Goal: Transaction & Acquisition: Download file/media

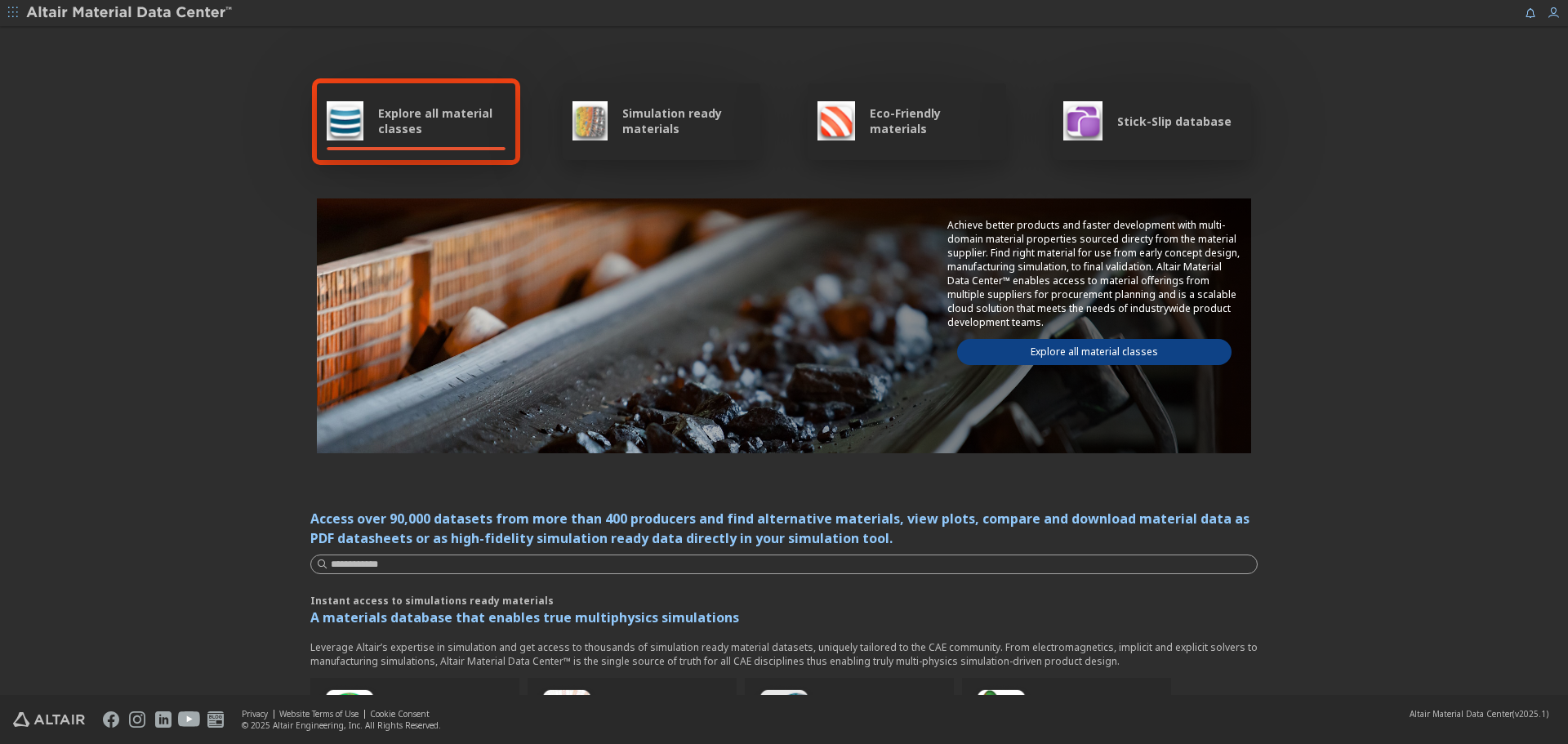
click at [1168, 359] on link "Explore all material classes" at bounding box center [1095, 352] width 275 height 26
click at [1174, 356] on link "Explore all material classes" at bounding box center [1095, 352] width 275 height 26
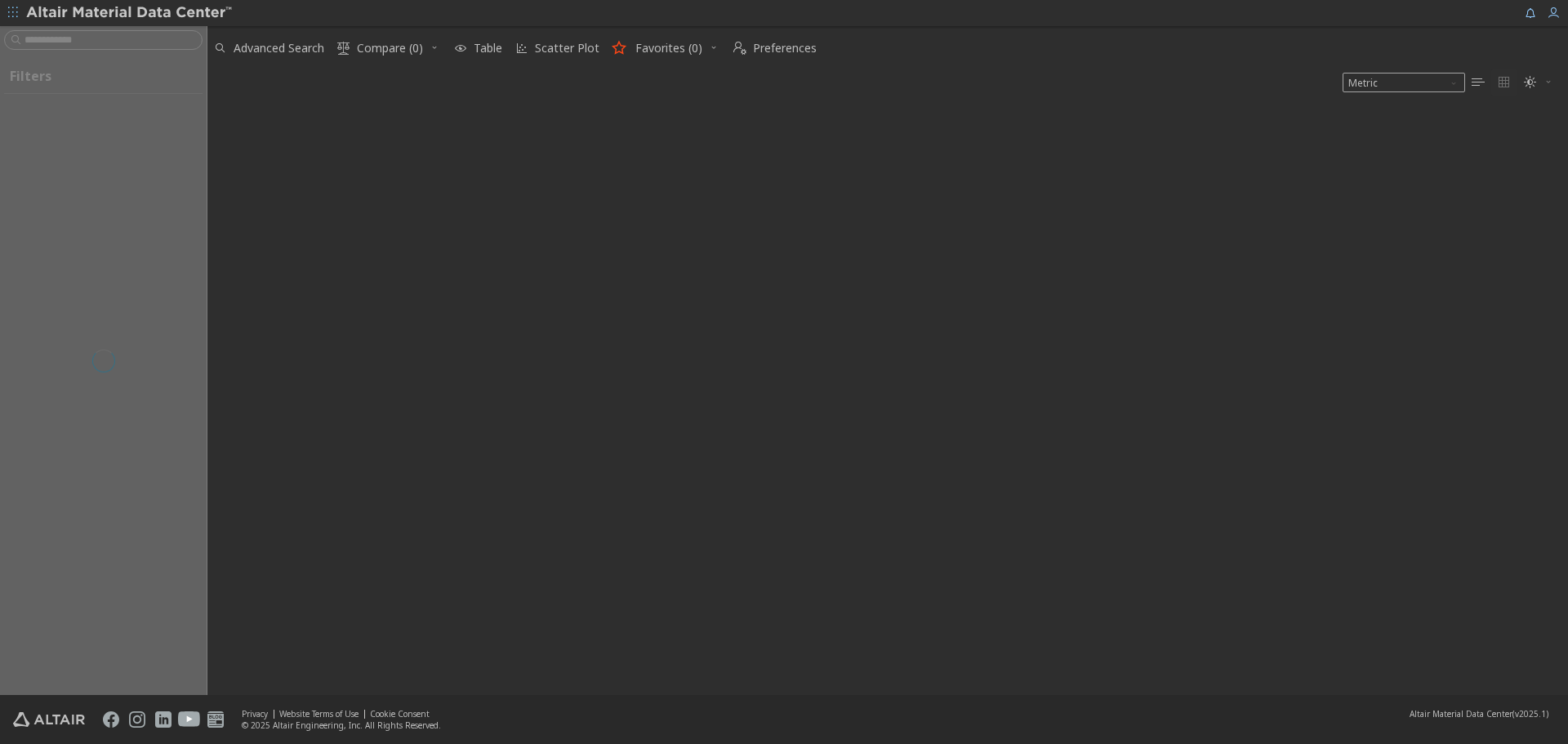
click at [1543, 78] on span "" at bounding box center [1540, 82] width 36 height 26
click at [1513, 106] on span "Light" at bounding box center [1485, 110] width 130 height 26
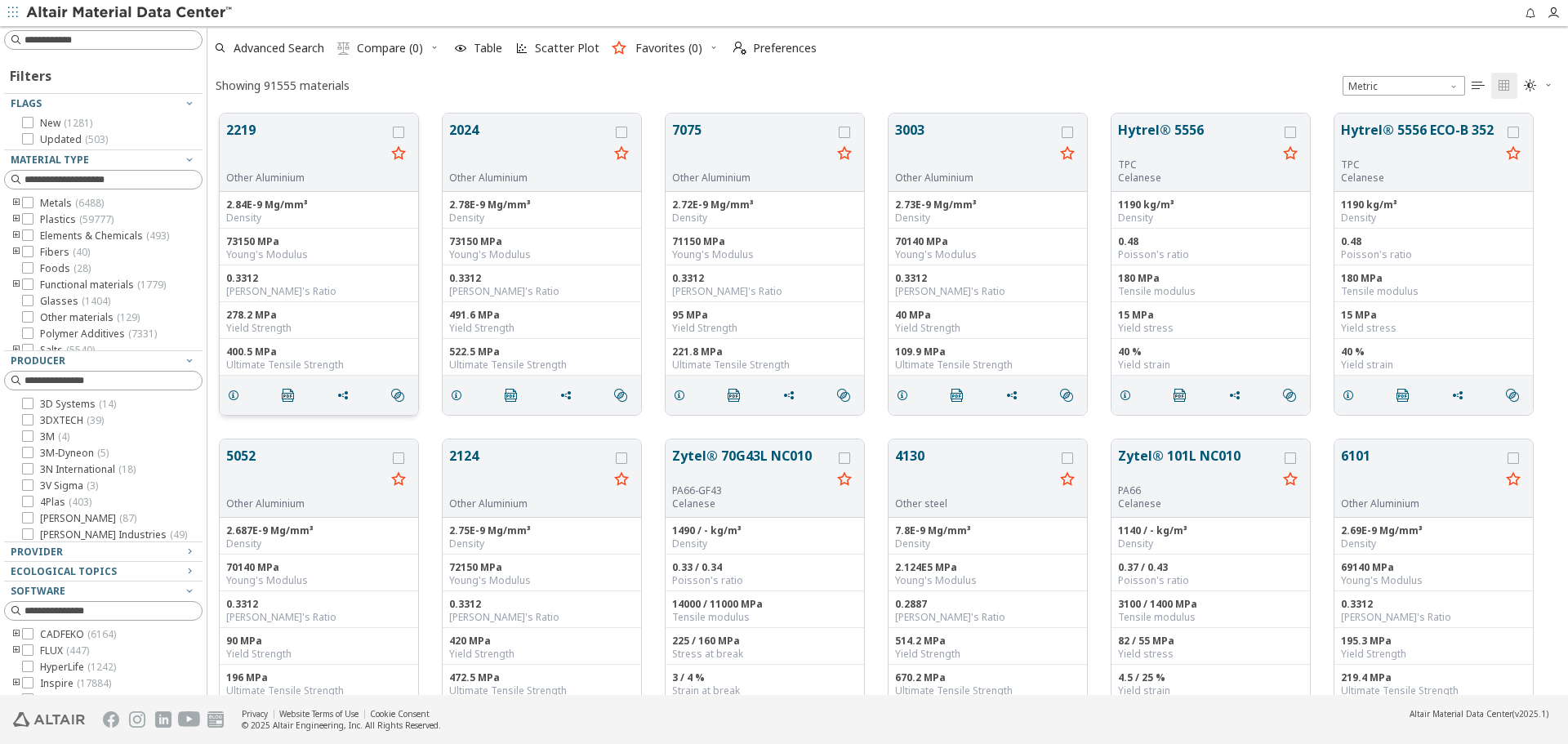
scroll to position [582, 1349]
click at [244, 136] on button "2219" at bounding box center [306, 146] width 159 height 52
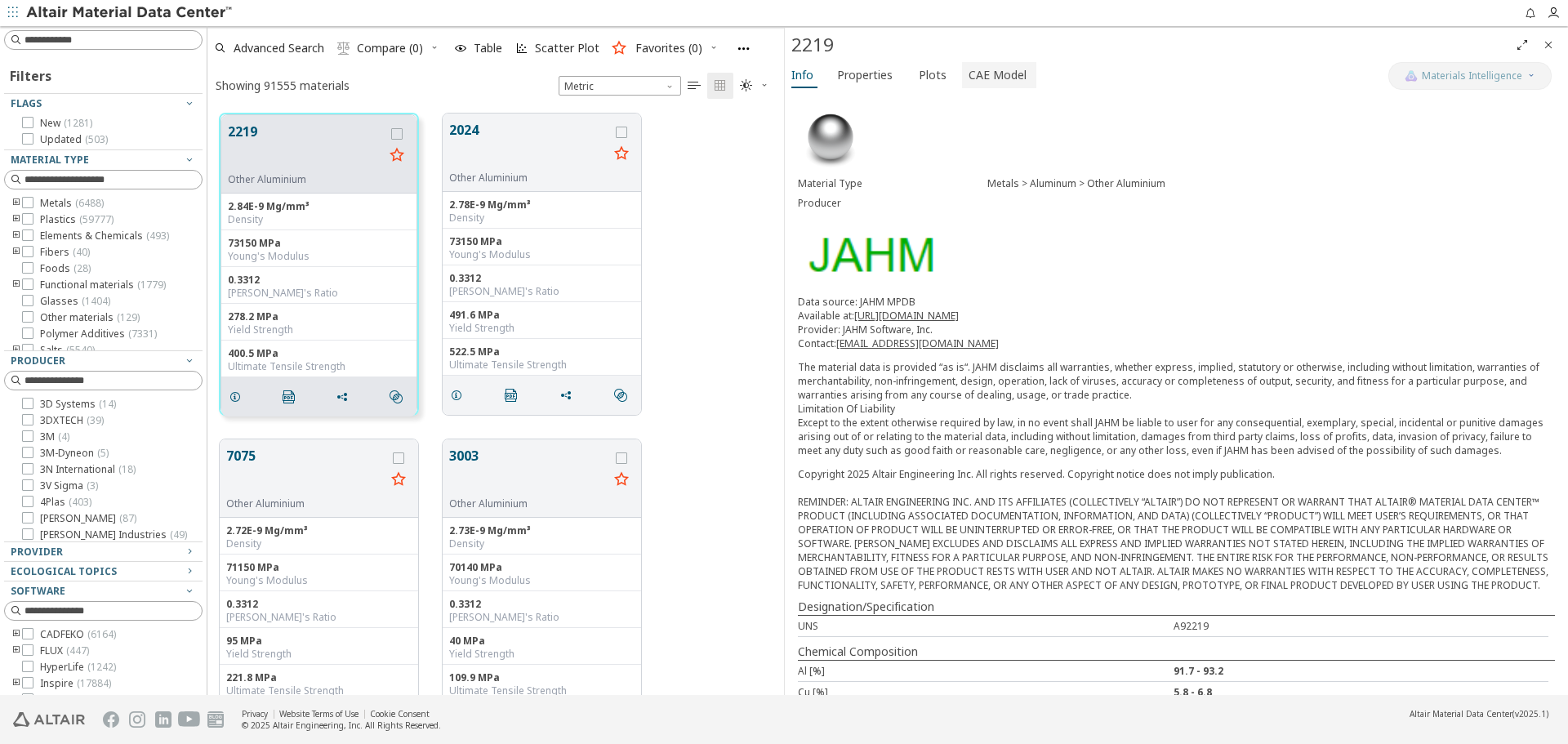
click at [977, 81] on span "CAE Model" at bounding box center [997, 75] width 58 height 26
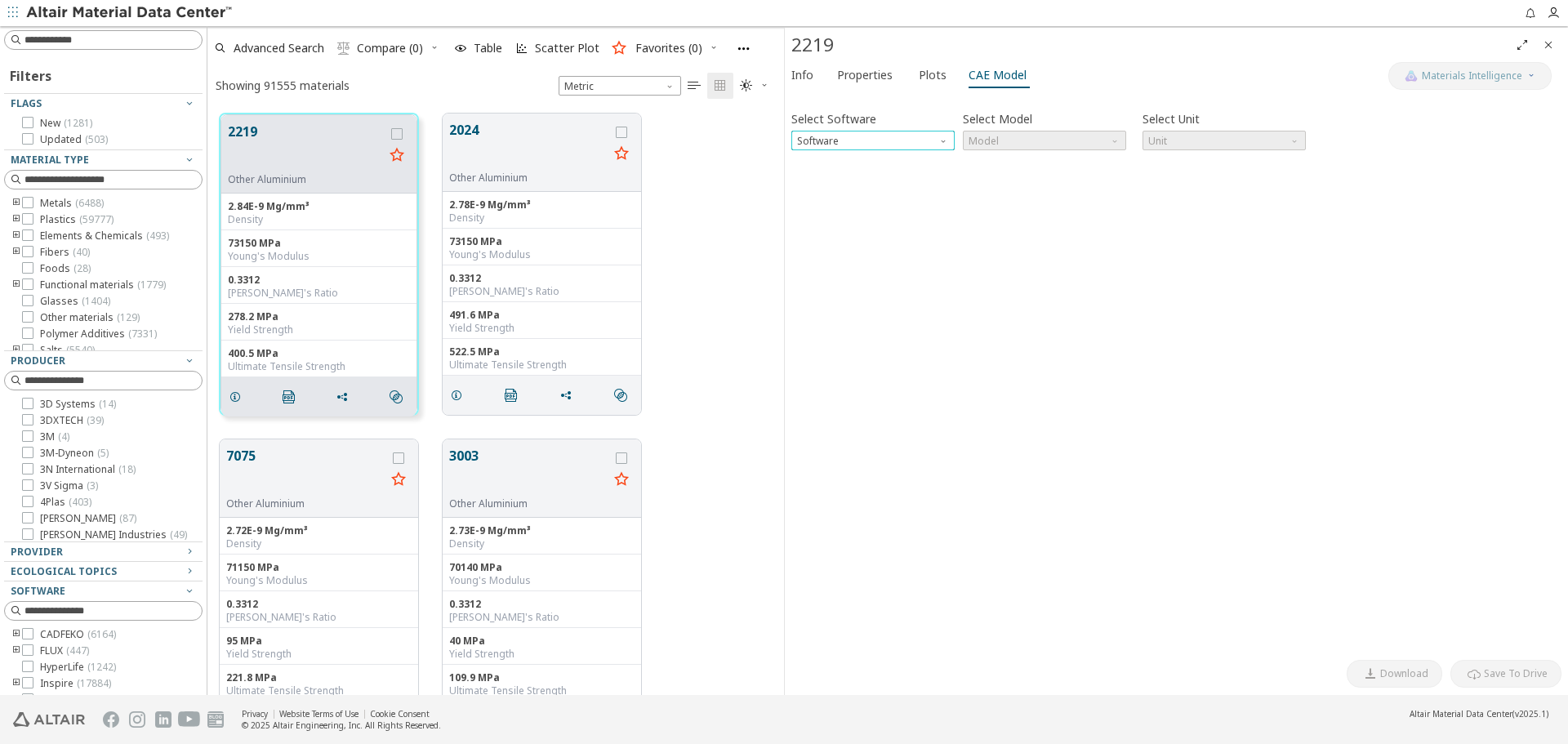
click at [940, 134] on span "Software" at bounding box center [945, 136] width 13 height 13
click at [914, 214] on span "SimLab" at bounding box center [873, 219] width 150 height 11
click at [1008, 145] on span "Model" at bounding box center [1044, 140] width 163 height 20
click at [1003, 183] on span "Plastic" at bounding box center [1045, 180] width 150 height 11
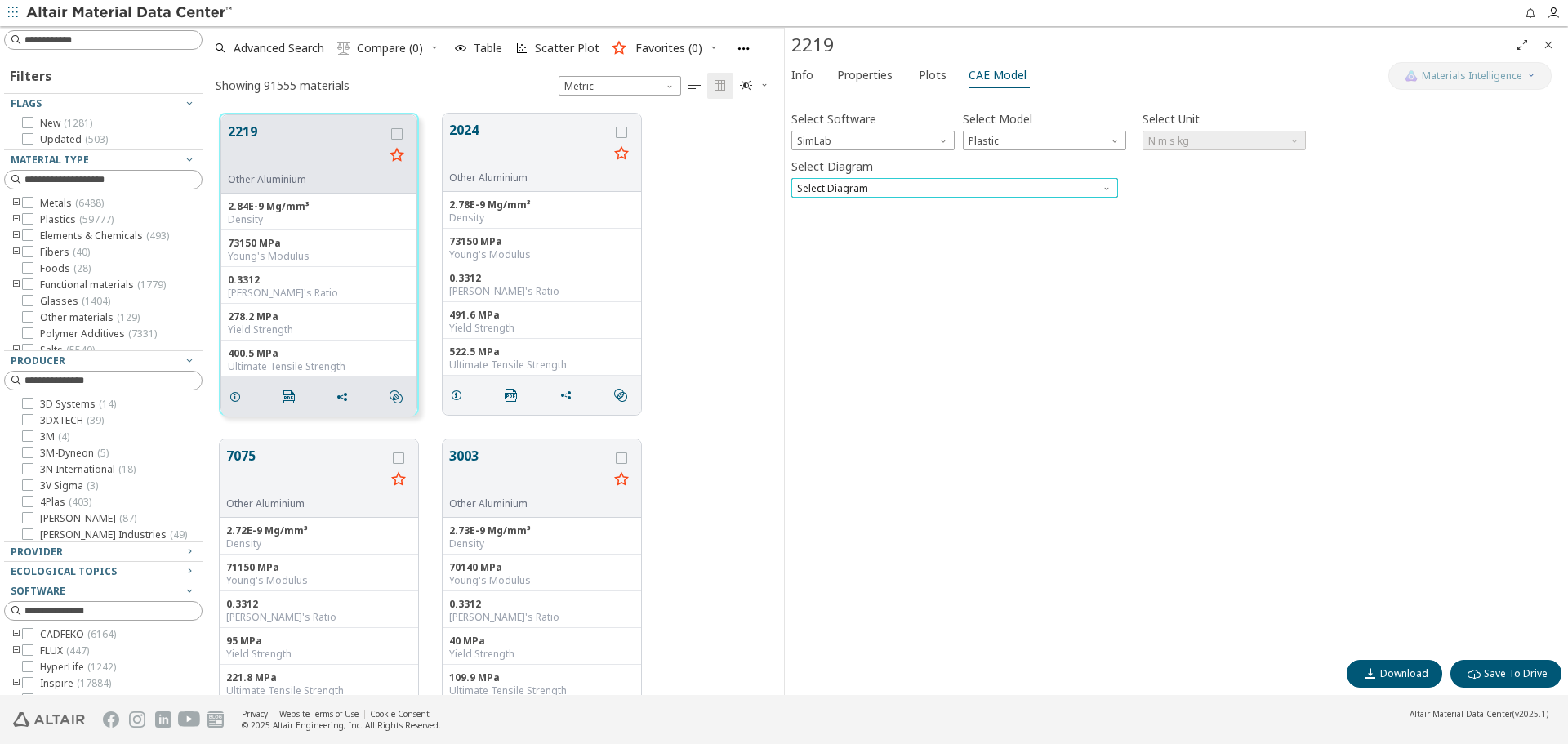
click at [941, 188] on span "Select Diagram" at bounding box center [955, 187] width 326 height 20
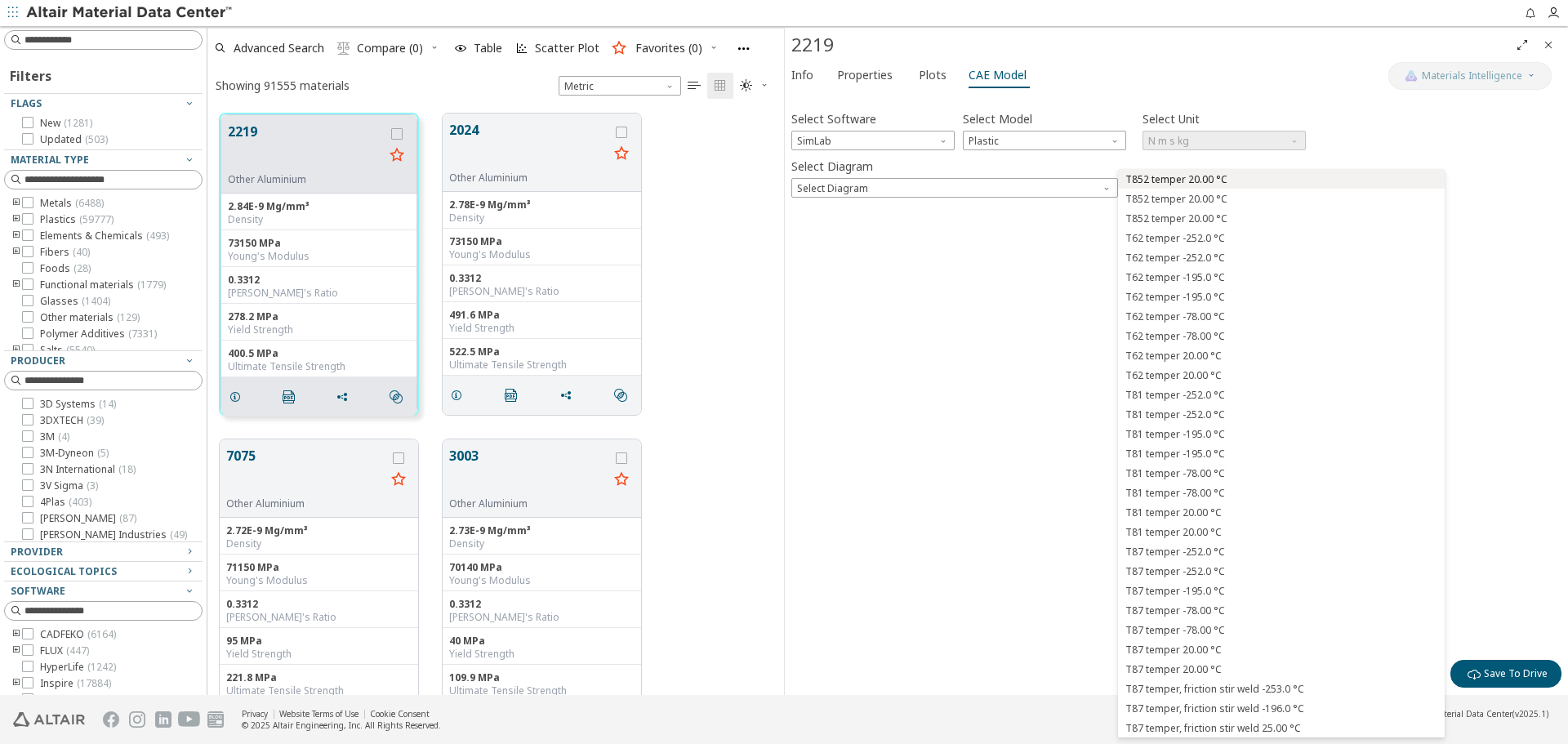
click at [1133, 185] on span "T852 temper 20.00 °C" at bounding box center [1177, 180] width 102 height 13
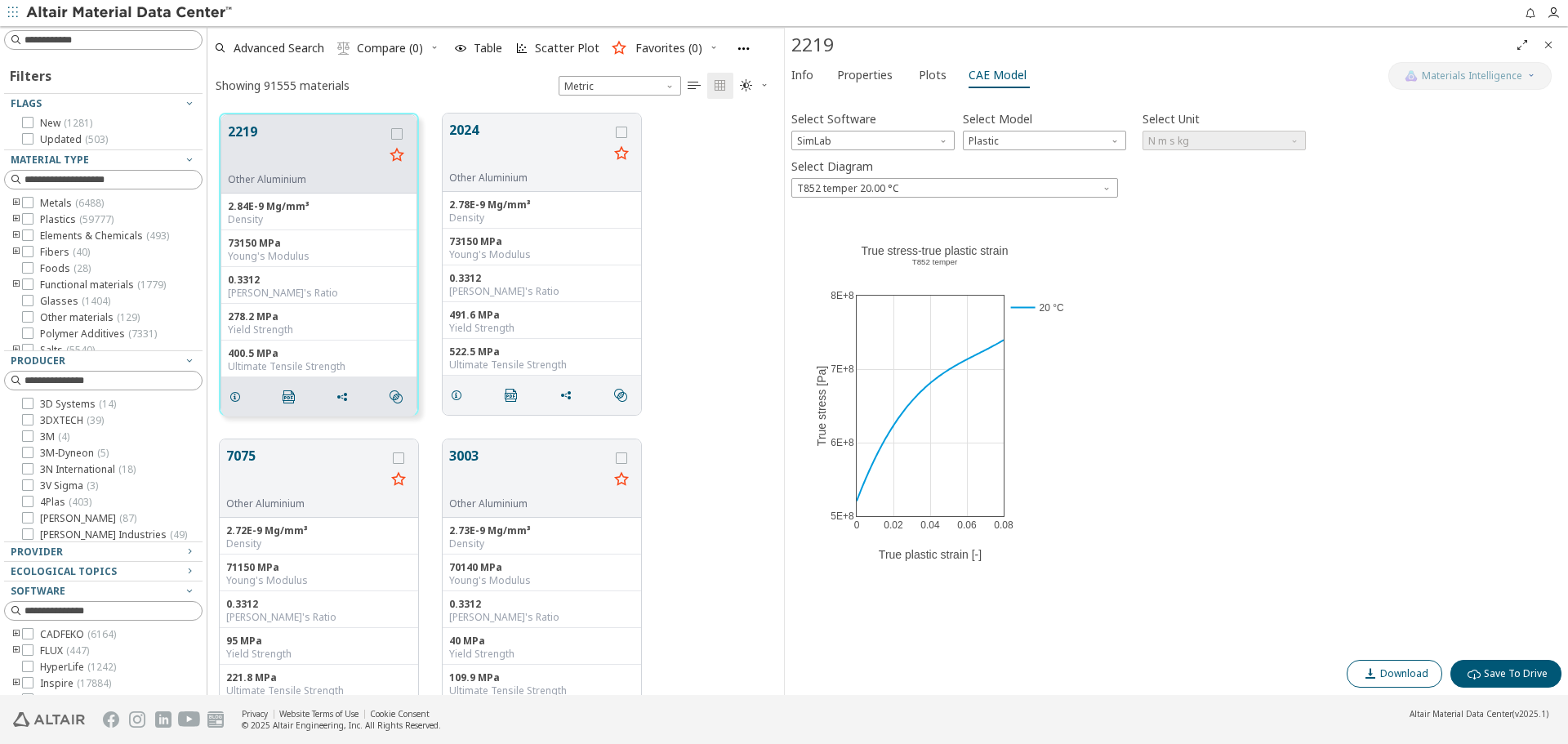
click at [1398, 678] on span "Download" at bounding box center [1405, 673] width 48 height 13
click at [931, 146] on span "SimLab" at bounding box center [873, 140] width 163 height 20
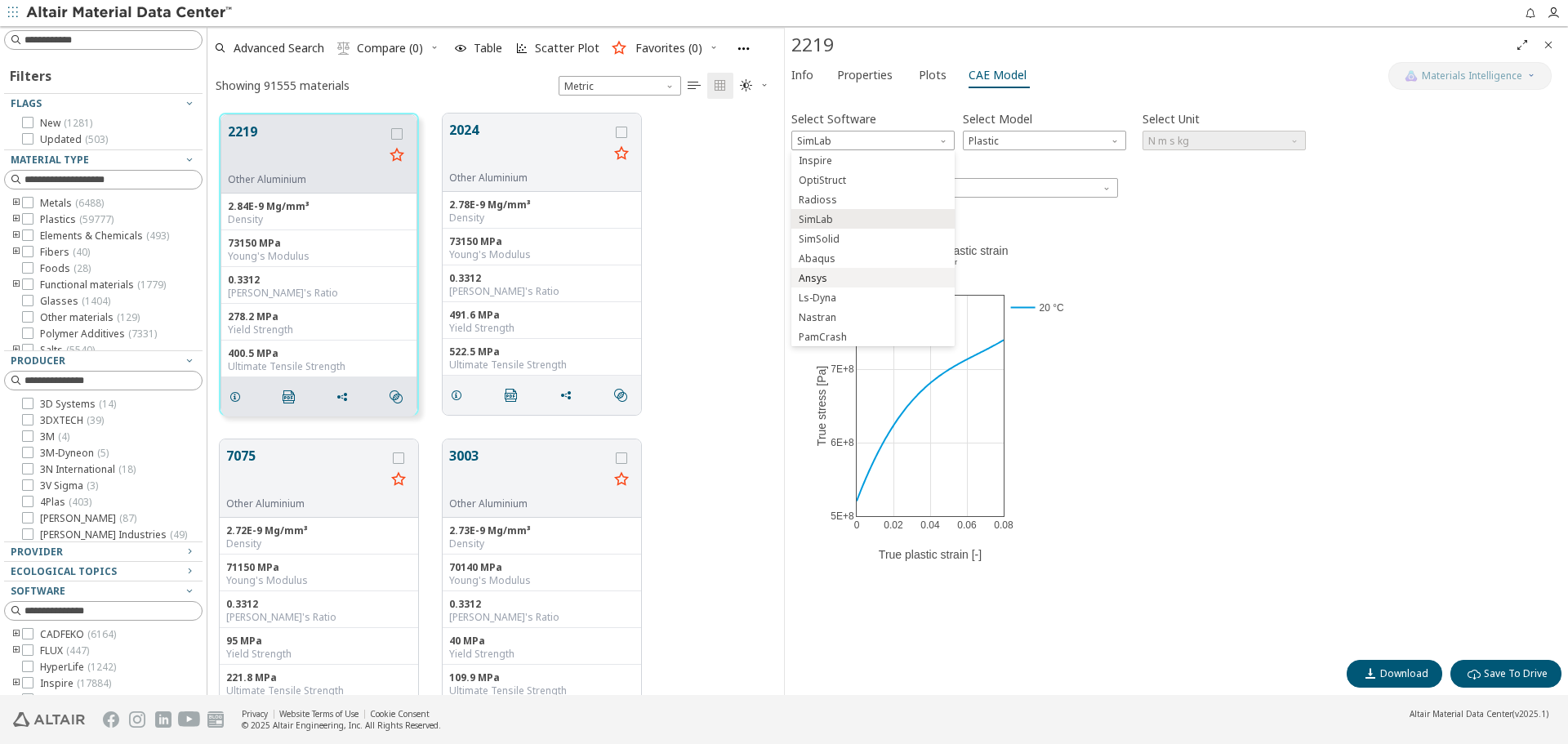
click at [878, 279] on span "Ansys" at bounding box center [873, 278] width 150 height 11
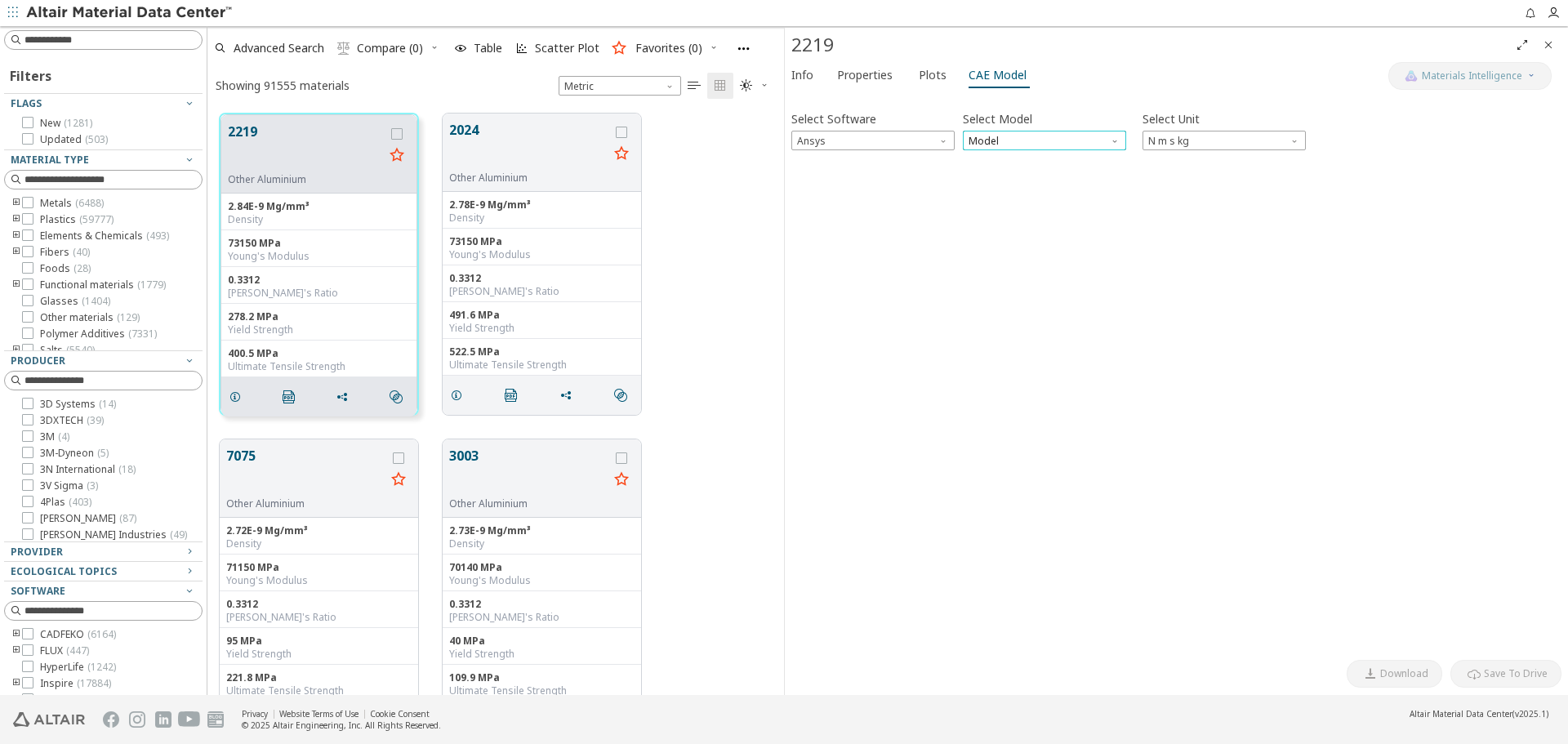
click at [1062, 142] on span "Model" at bounding box center [1044, 140] width 163 height 20
click at [1053, 174] on span "Plastic" at bounding box center [1045, 180] width 150 height 11
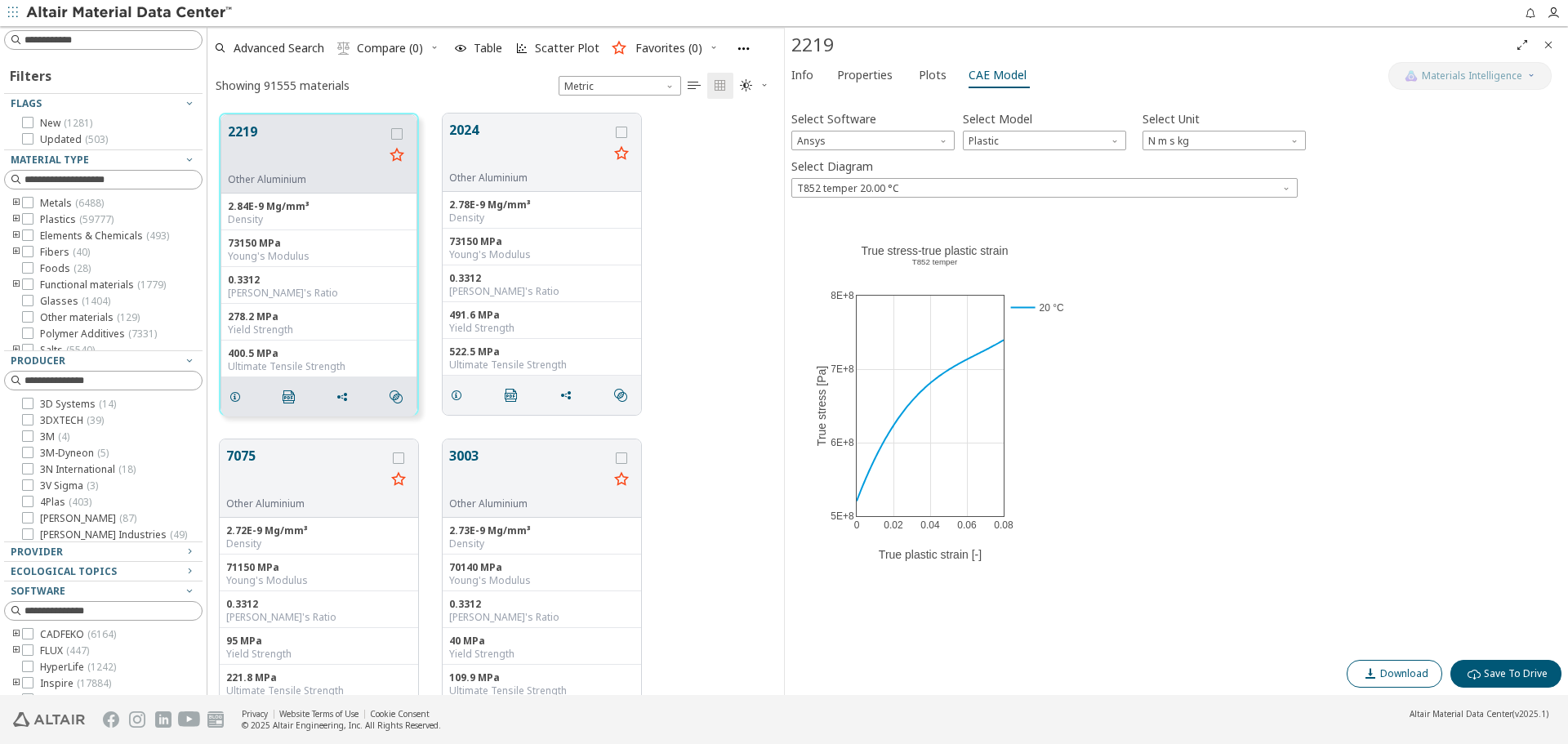
click at [1383, 665] on button "Download" at bounding box center [1394, 673] width 96 height 28
click at [1251, 432] on div "0 0.02 0.04 0.06 0.08 5E+8 6E+8 7E+8 8E+8 20 °C True stress-true plastic strain…" at bounding box center [1177, 398] width 770 height 368
click at [1548, 43] on icon "Close" at bounding box center [1548, 44] width 13 height 13
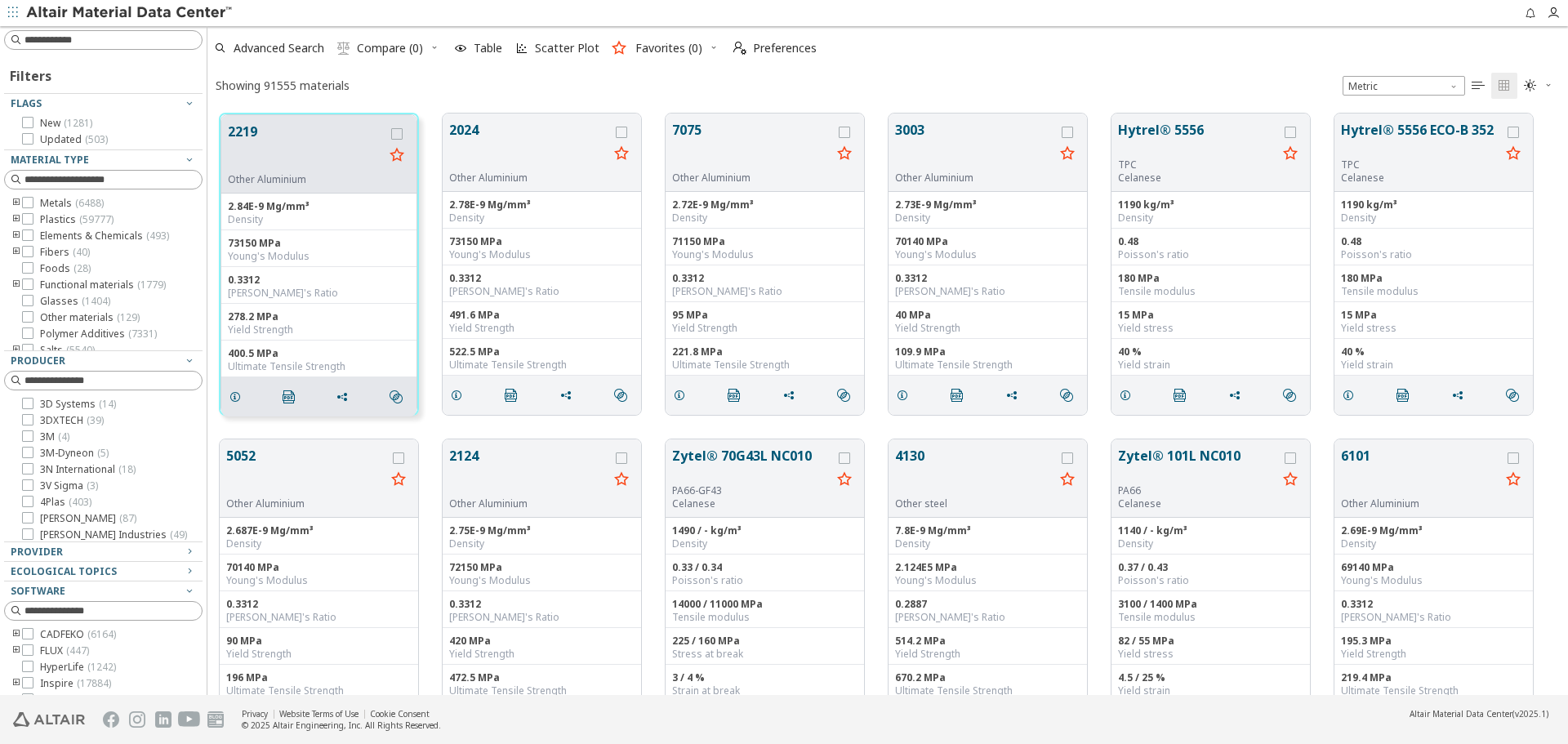
scroll to position [582, 1349]
click at [124, 375] on input at bounding box center [112, 380] width 177 height 16
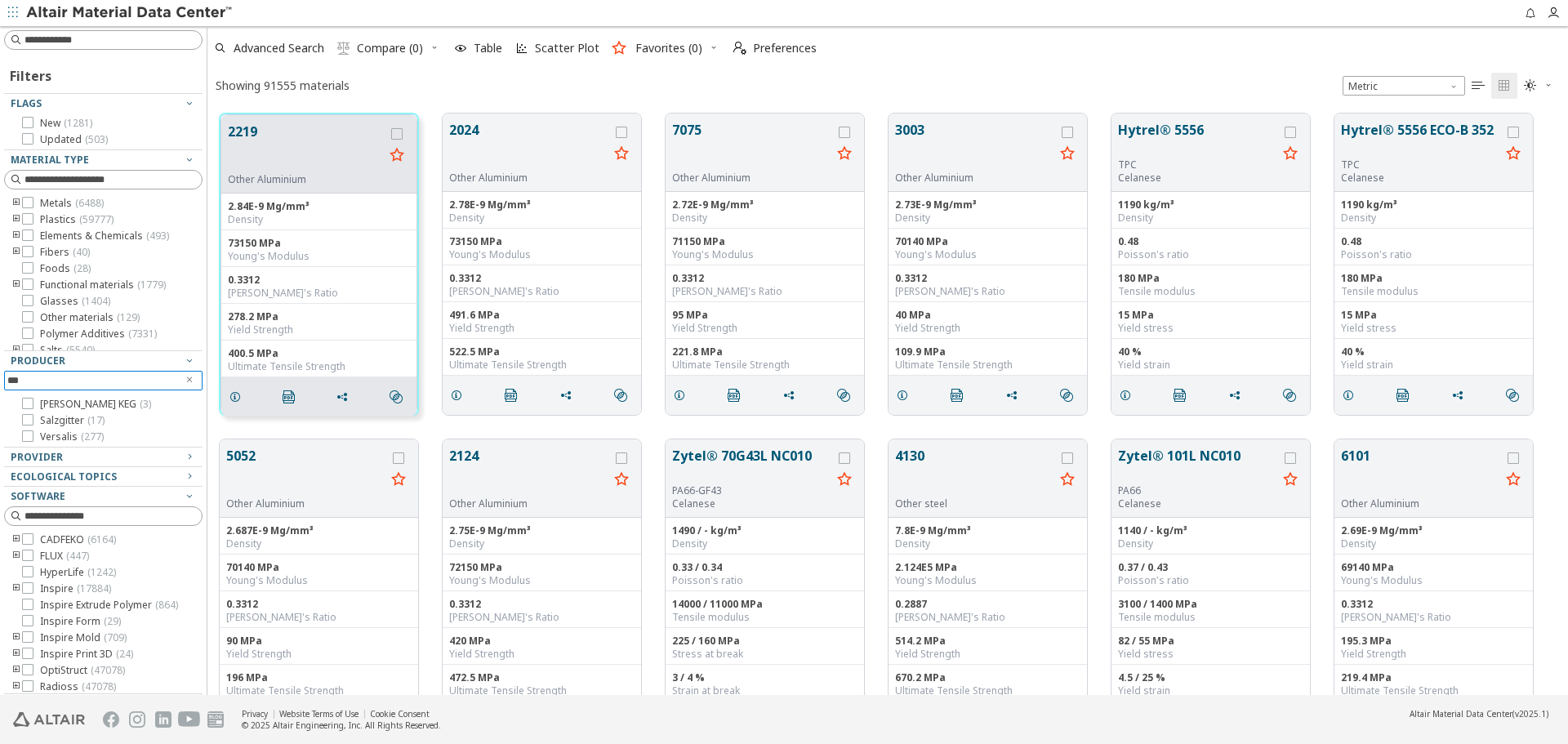
type input "***"
click at [104, 423] on div "Salzgitter ( 17 )" at bounding box center [103, 420] width 186 height 13
click at [83, 421] on span "Salzgitter ( 17 )" at bounding box center [72, 420] width 65 height 13
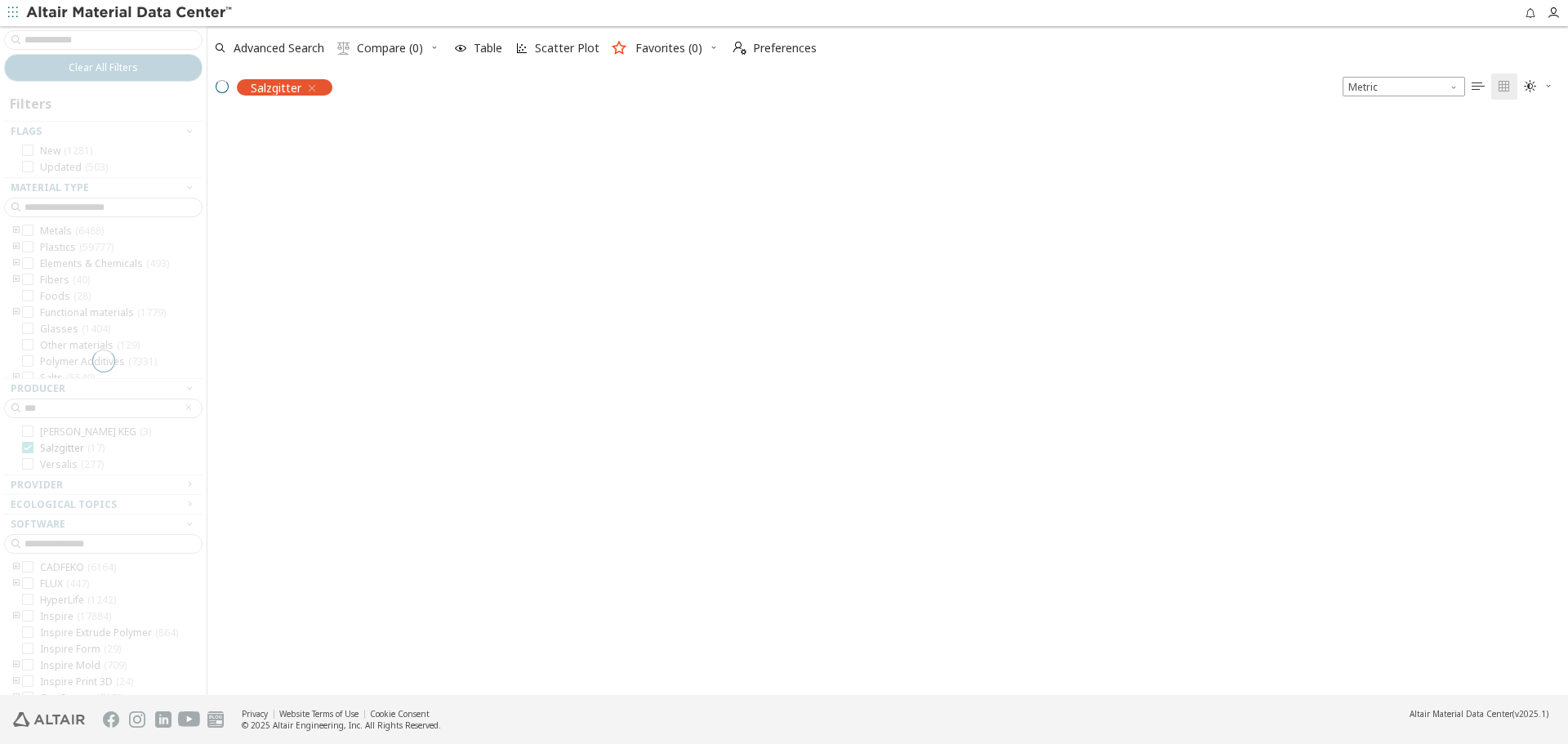
scroll to position [579, 1349]
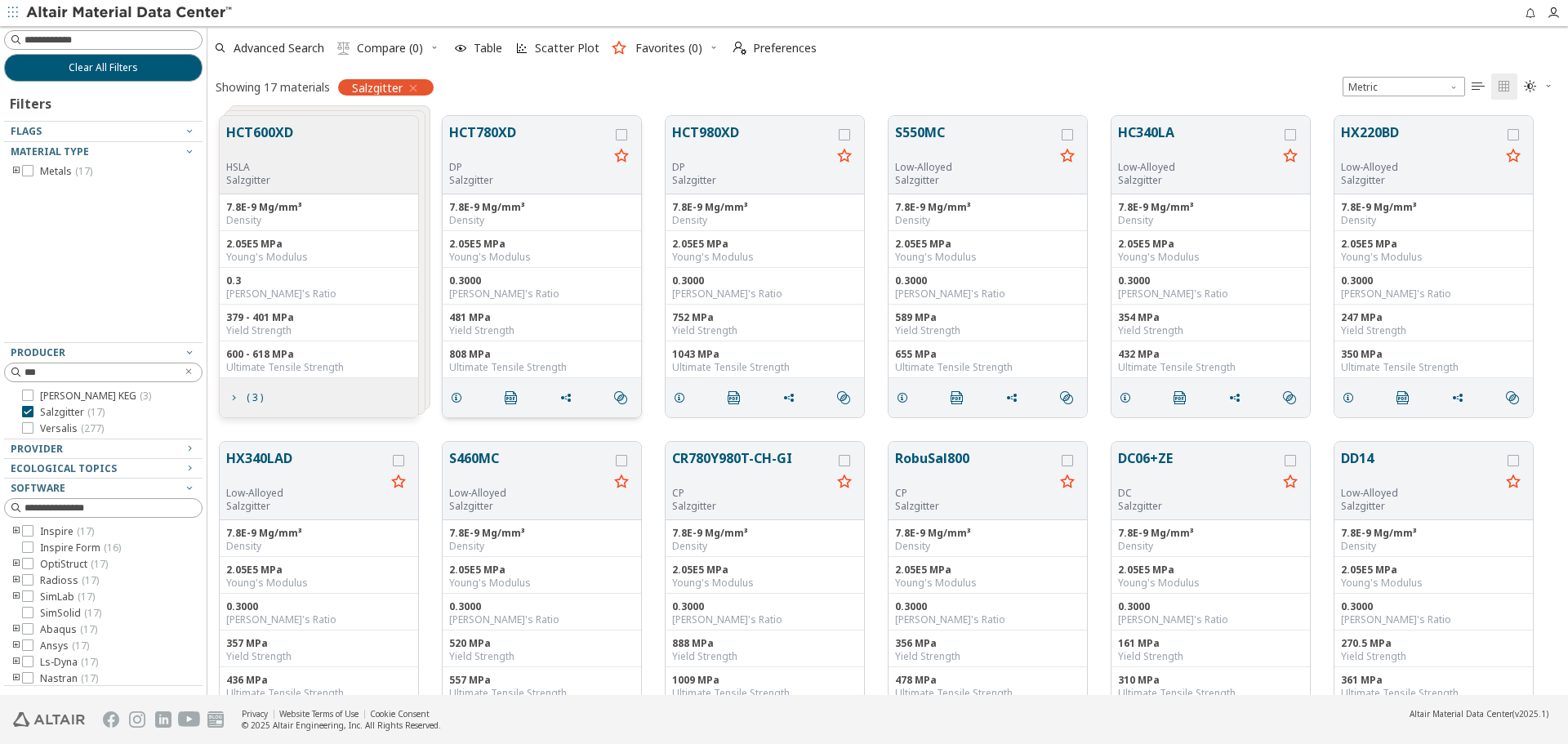
click at [473, 129] on button "HCT780XD" at bounding box center [528, 142] width 159 height 38
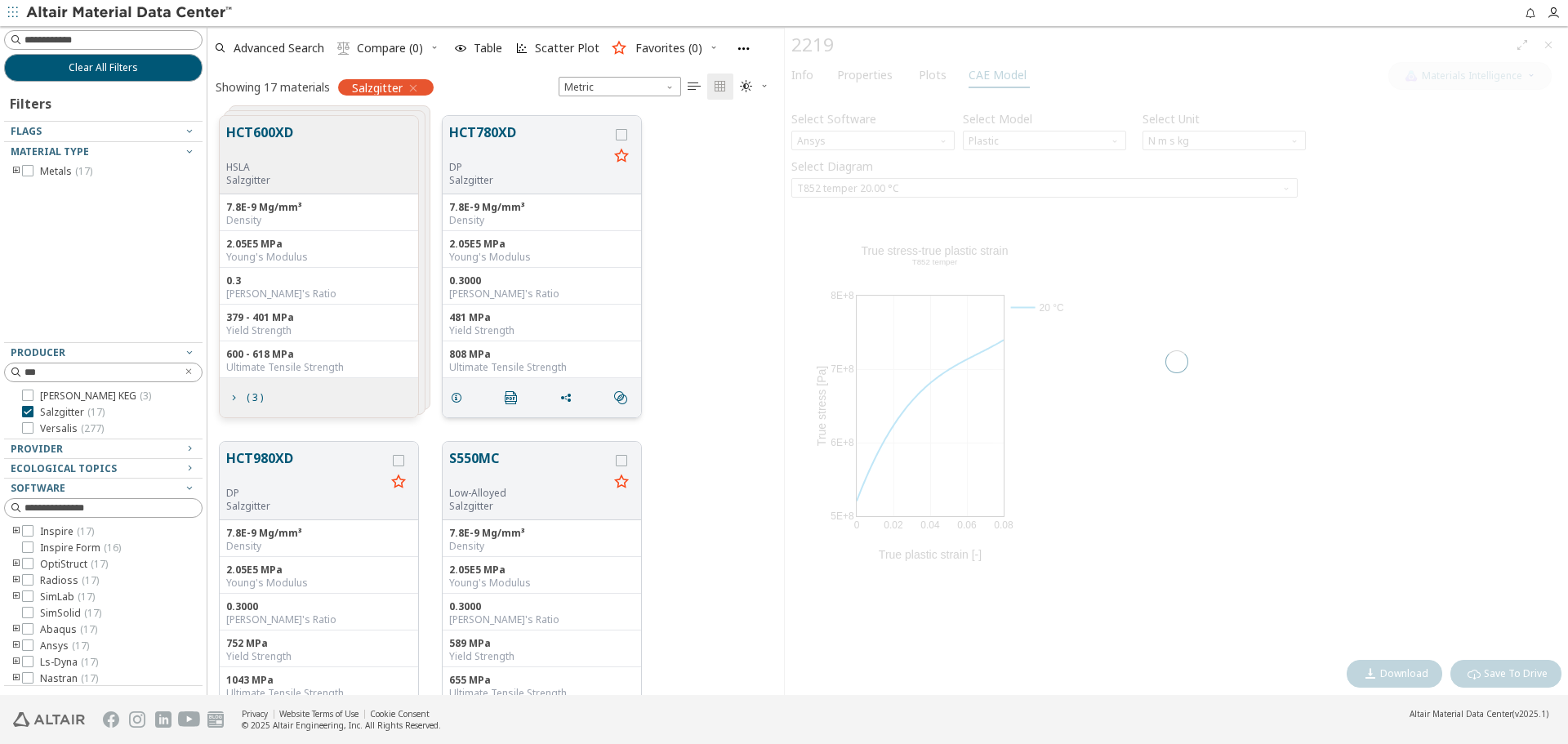
scroll to position [579, 565]
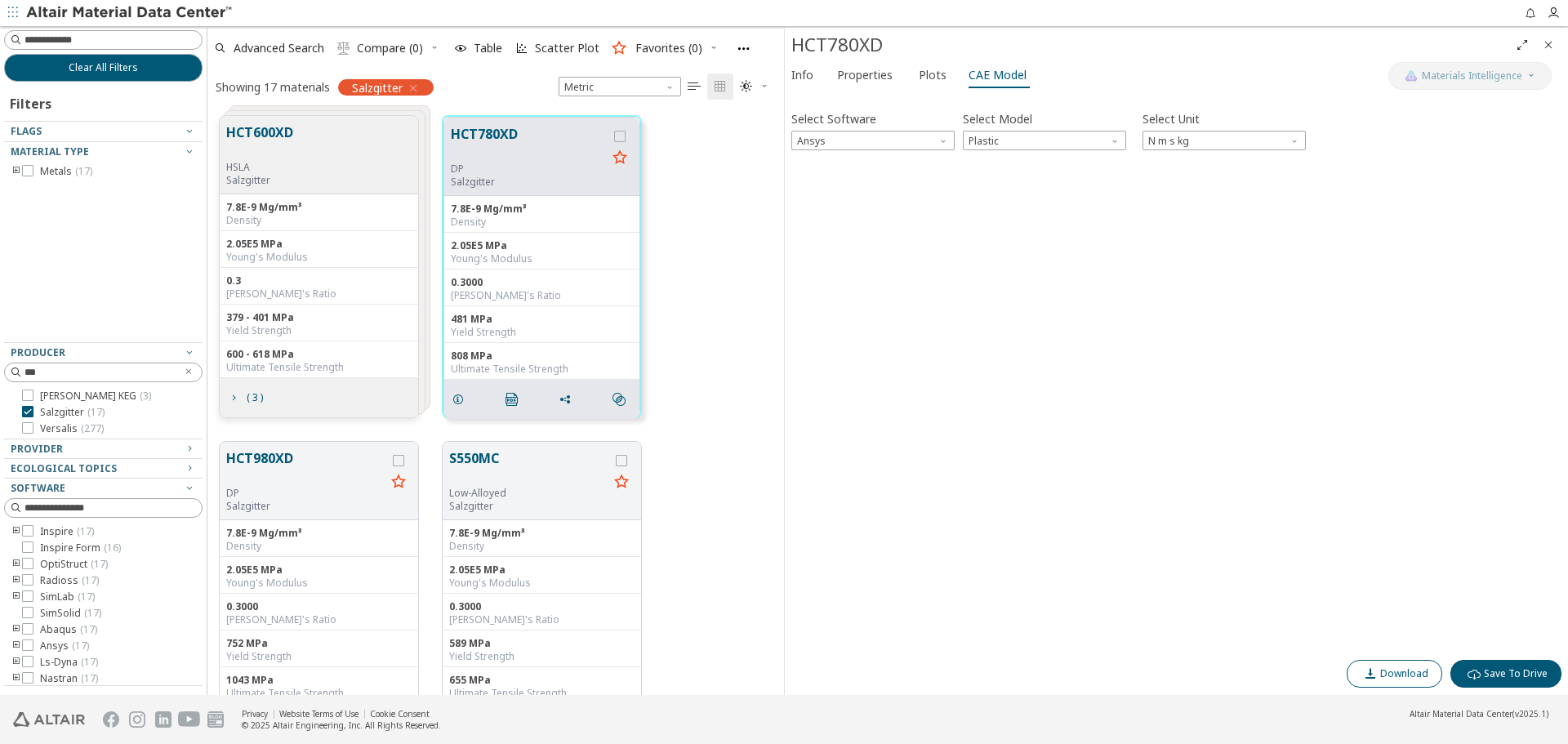
click at [1382, 673] on span "Download" at bounding box center [1394, 673] width 68 height 13
